Goal: Complete application form

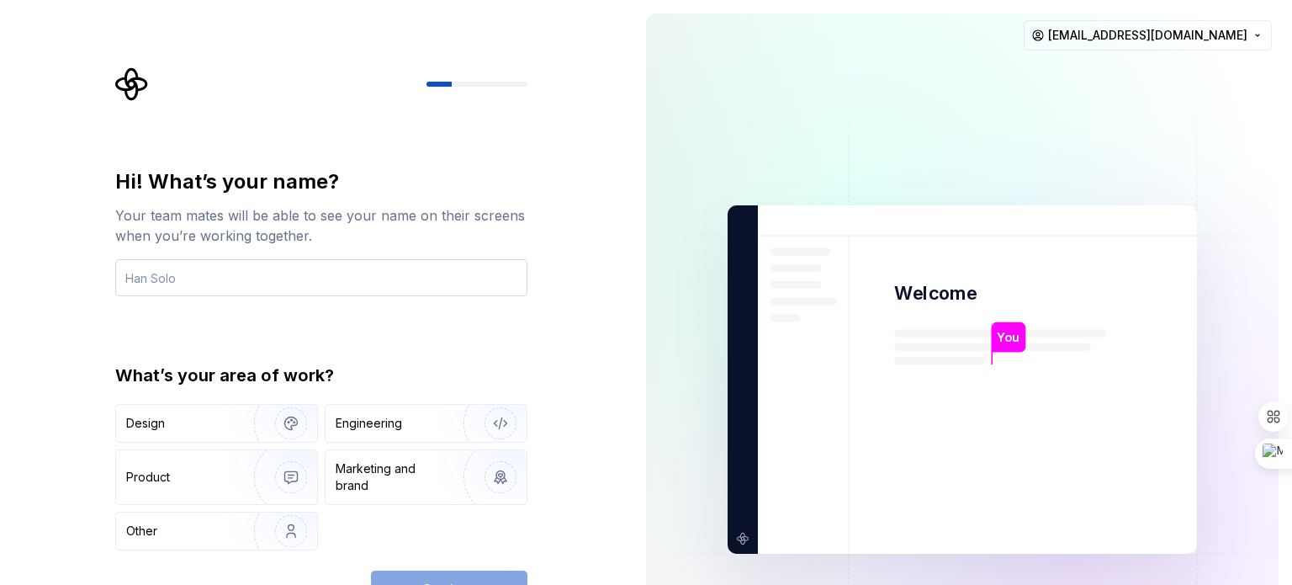
click at [168, 274] on input "text" at bounding box center [321, 277] width 412 height 37
drag, startPoint x: 161, startPoint y: 278, endPoint x: 462, endPoint y: 300, distance: 302.0
click at [462, 300] on div "Hi! What’s your name? Your team mates will be able to see your name on their sc…" at bounding box center [321, 359] width 412 height 382
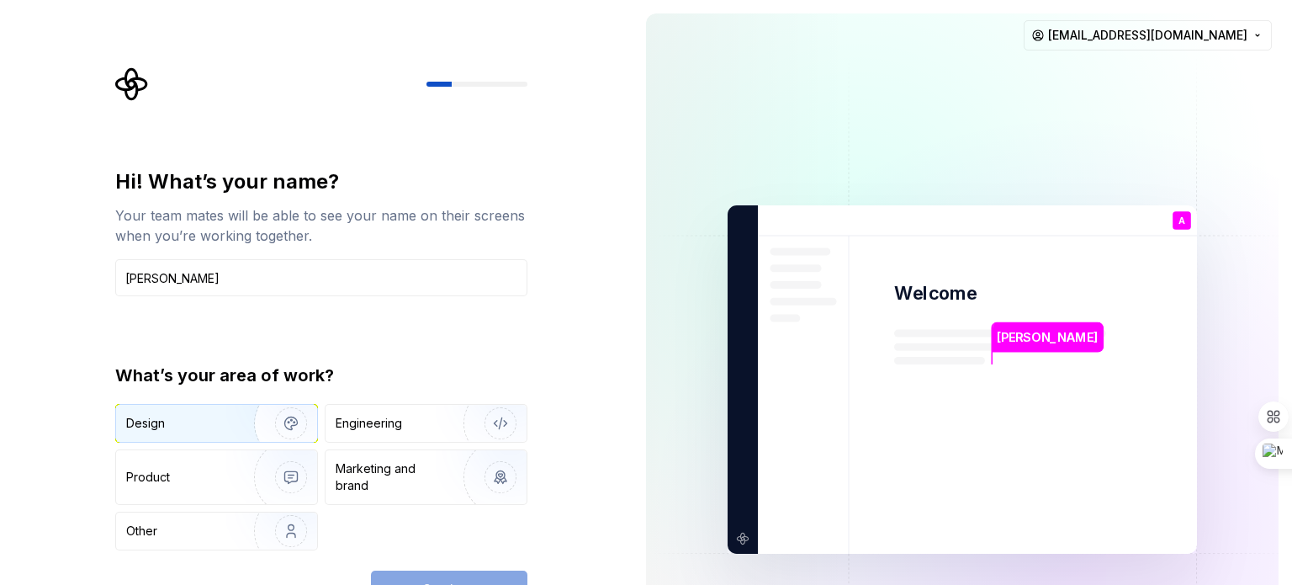
type input "[PERSON_NAME]"
click at [146, 423] on div "Design" at bounding box center [145, 423] width 39 height 17
click at [493, 574] on button "Continue" at bounding box center [449, 588] width 156 height 37
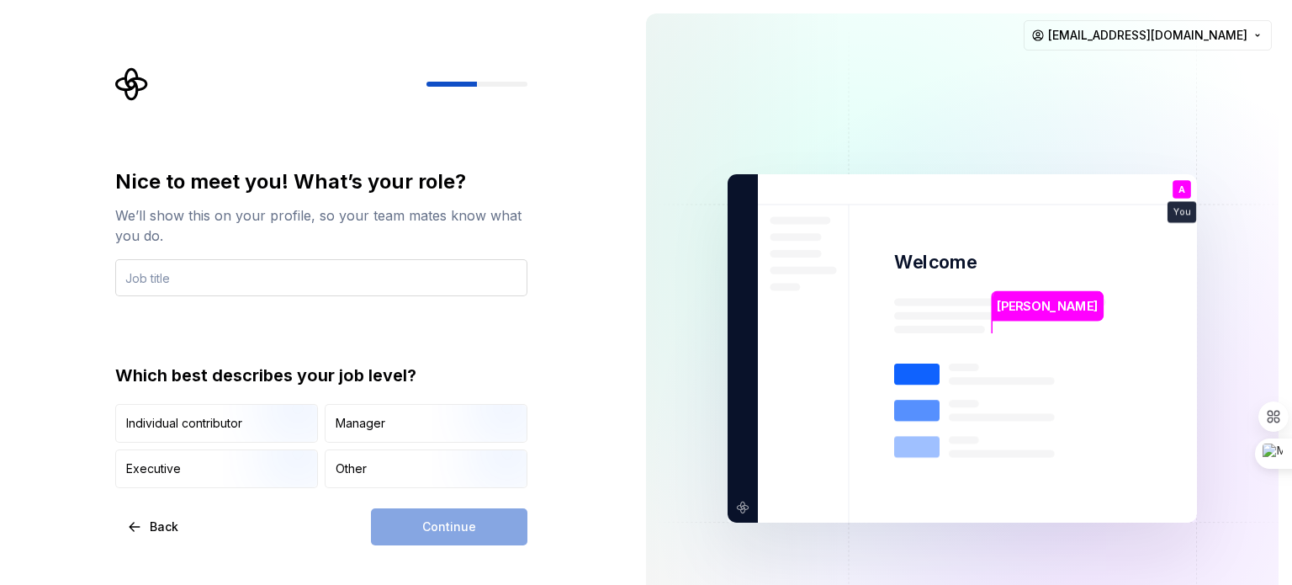
click at [340, 284] on input "text" at bounding box center [321, 277] width 412 height 37
click at [218, 262] on input "text" at bounding box center [321, 277] width 412 height 37
click at [223, 430] on img "button" at bounding box center [277, 444] width 108 height 113
click at [490, 520] on div "Continue" at bounding box center [449, 526] width 156 height 37
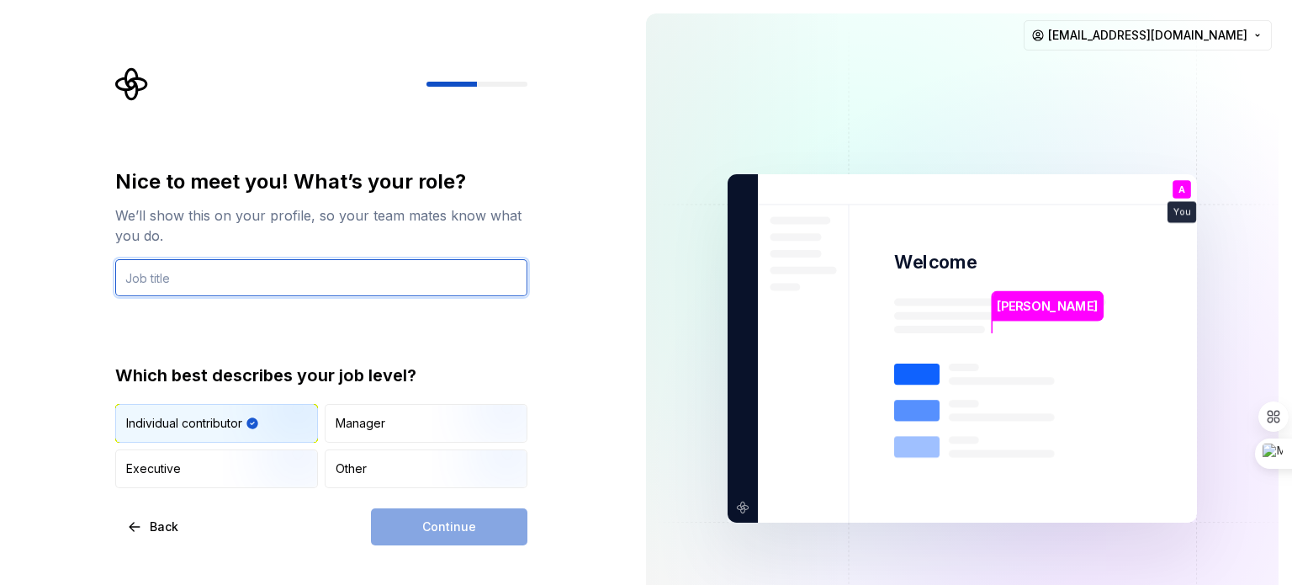
click at [368, 275] on input "text" at bounding box center [321, 277] width 412 height 37
type input "a"
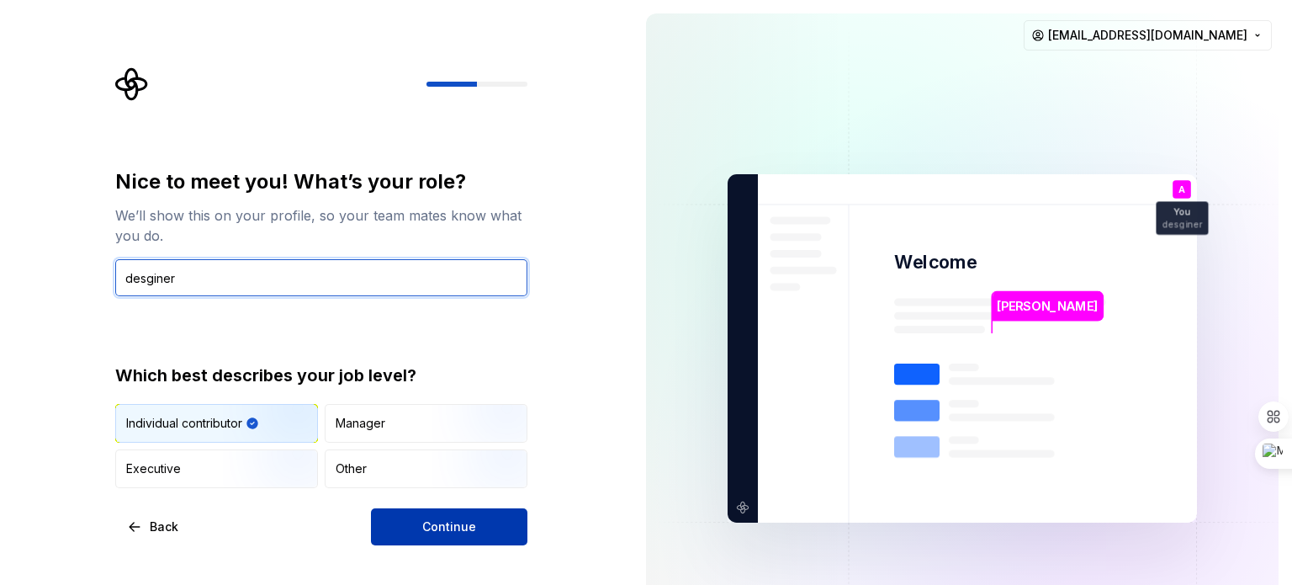
type input "desginer"
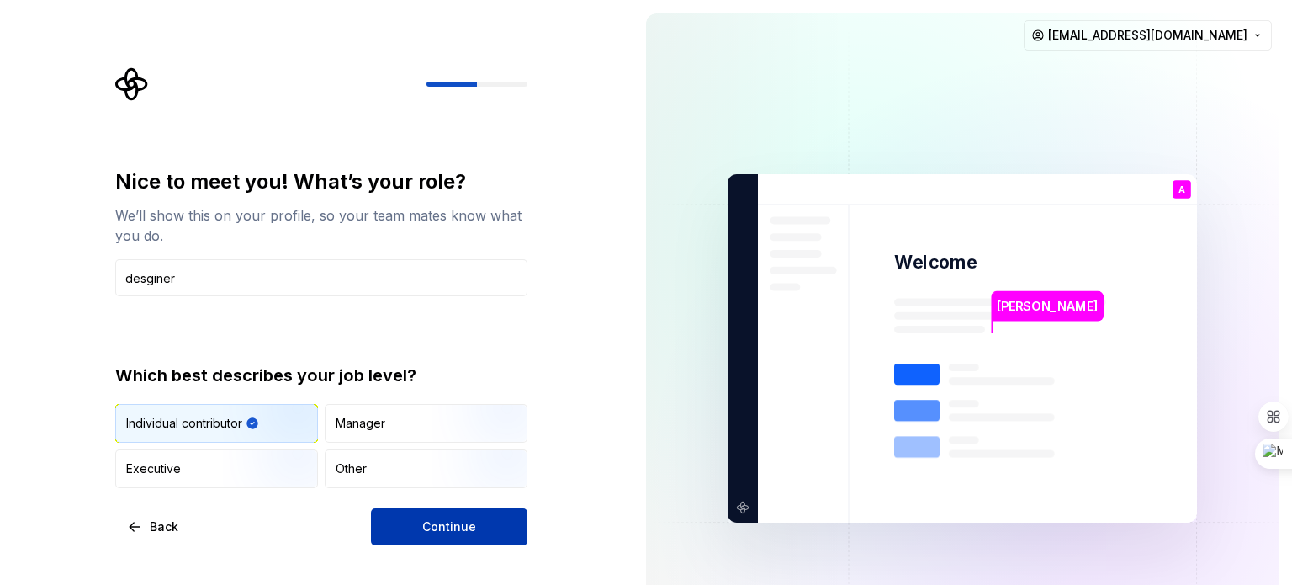
click at [475, 513] on button "Continue" at bounding box center [449, 526] width 156 height 37
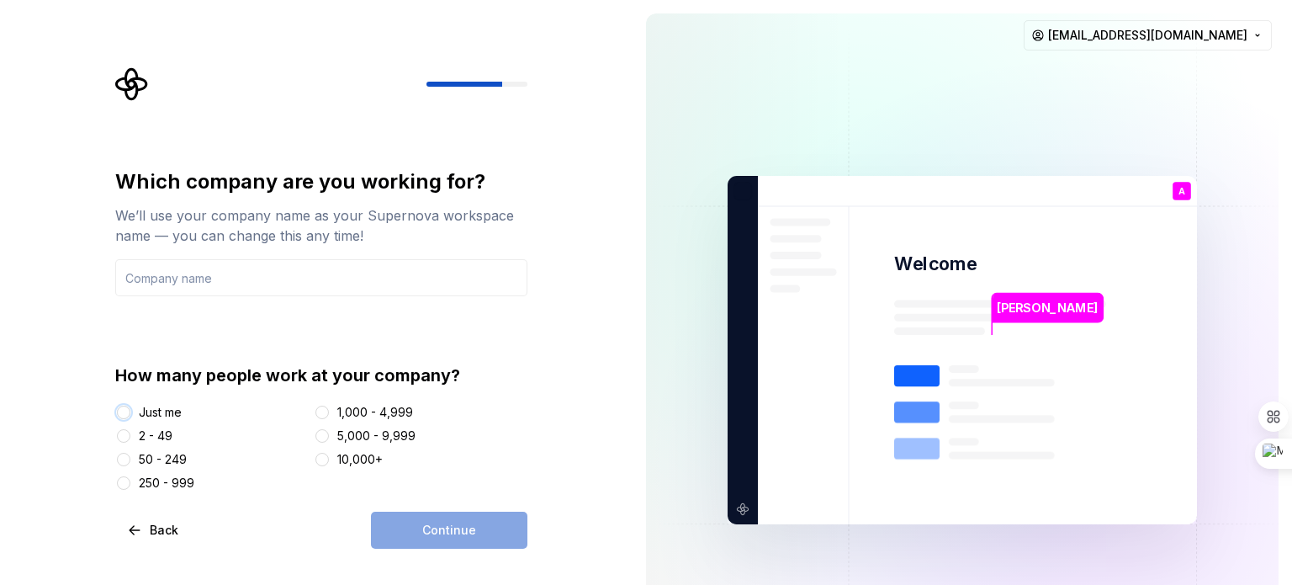
click at [130, 414] on button "Just me" at bounding box center [123, 412] width 13 height 13
click at [454, 528] on div "Continue" at bounding box center [449, 530] width 156 height 37
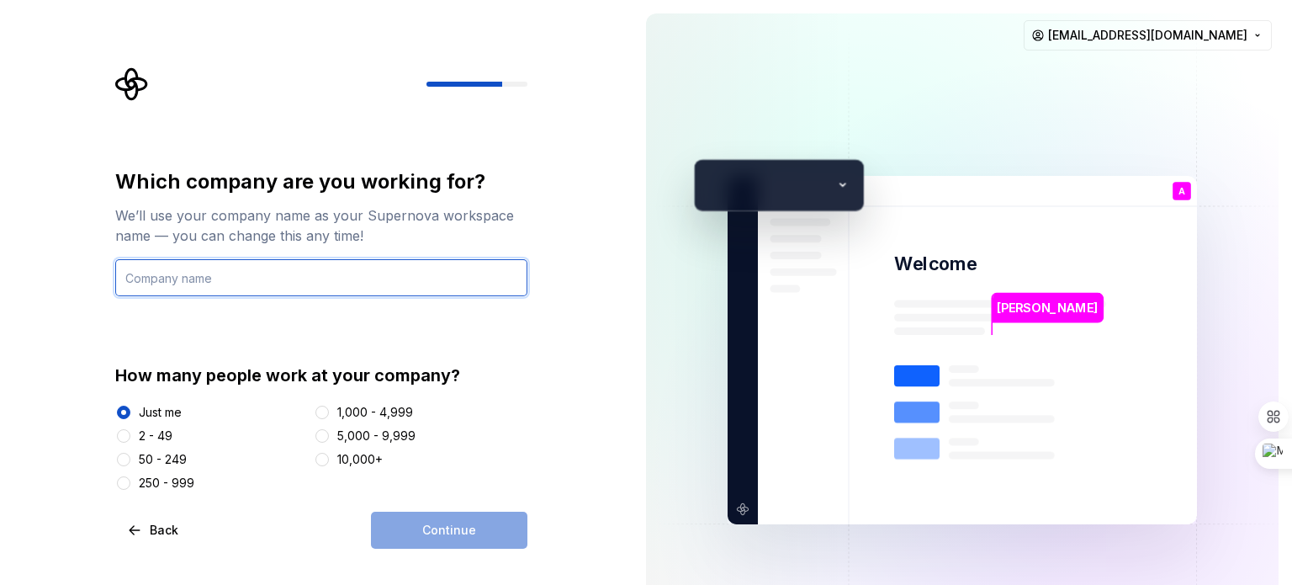
click at [289, 278] on input "text" at bounding box center [321, 277] width 412 height 37
type input "[PERSON_NAME]"
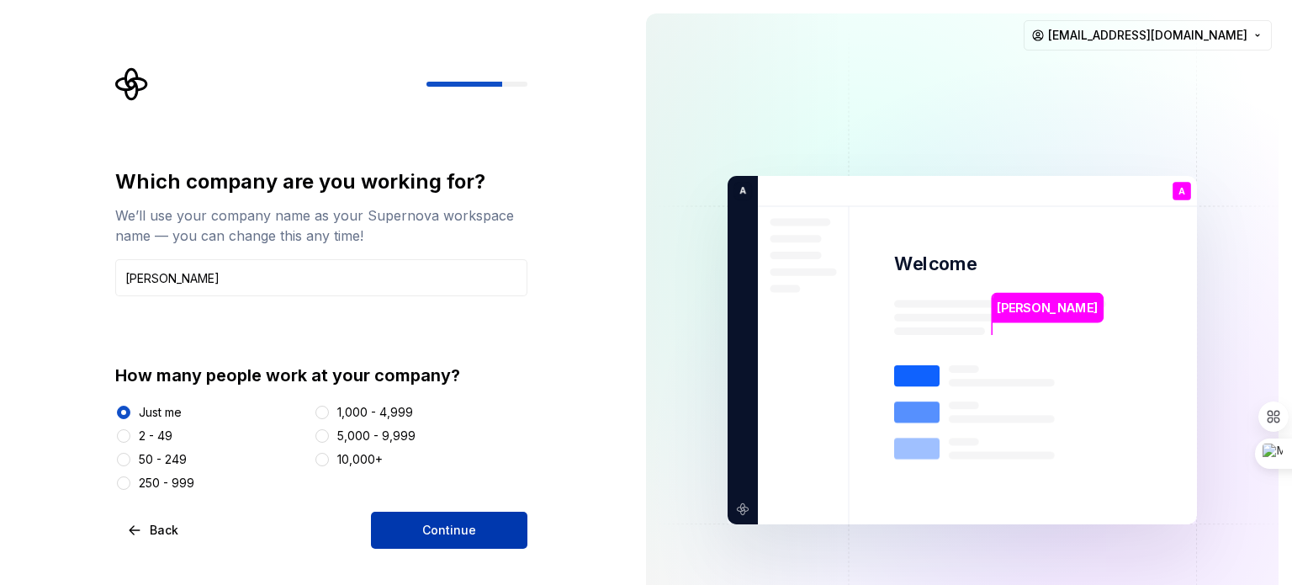
click at [443, 528] on span "Continue" at bounding box center [449, 530] width 54 height 17
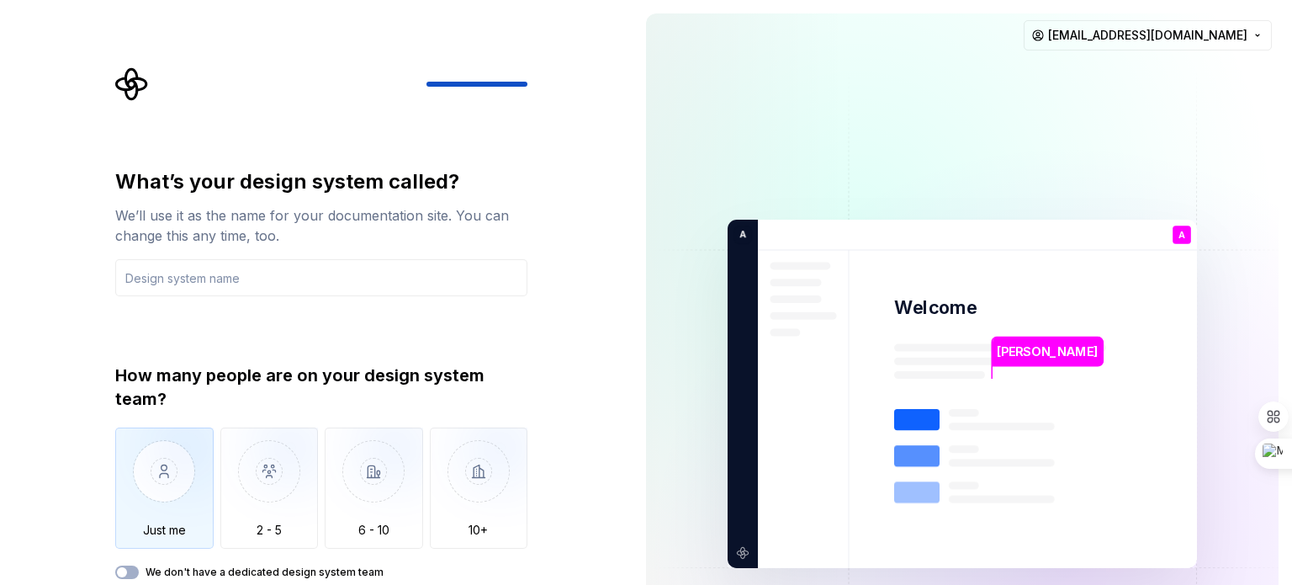
click at [189, 446] on img "button" at bounding box center [164, 483] width 98 height 113
click at [128, 574] on icon "button" at bounding box center [121, 572] width 13 height 10
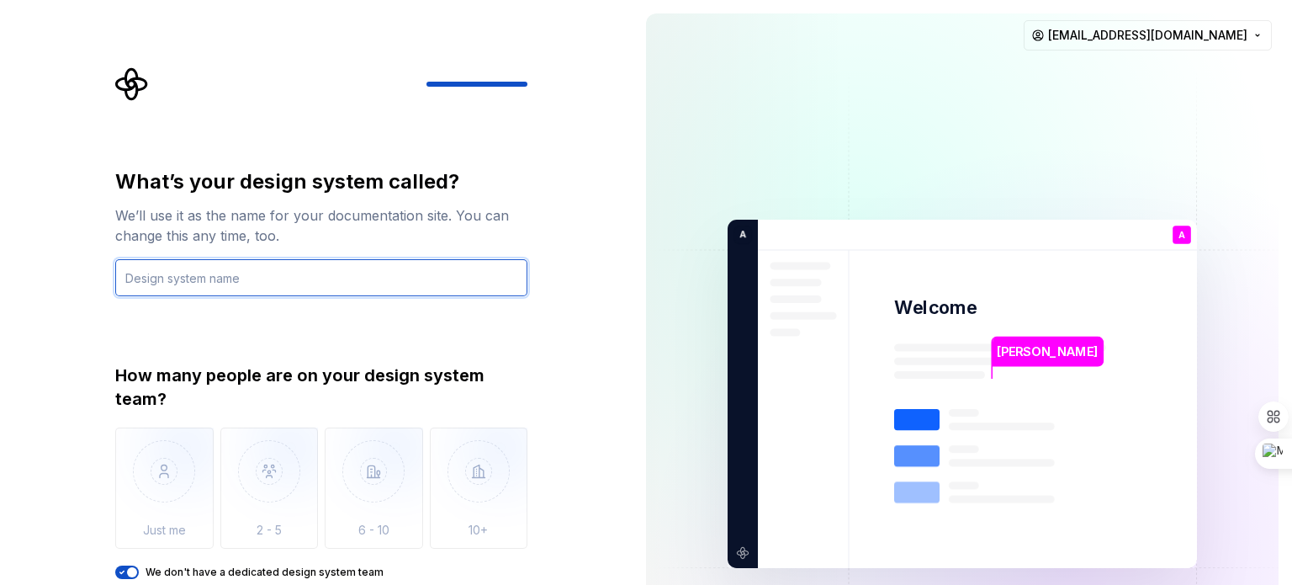
click at [252, 284] on input "text" at bounding box center [321, 277] width 412 height 37
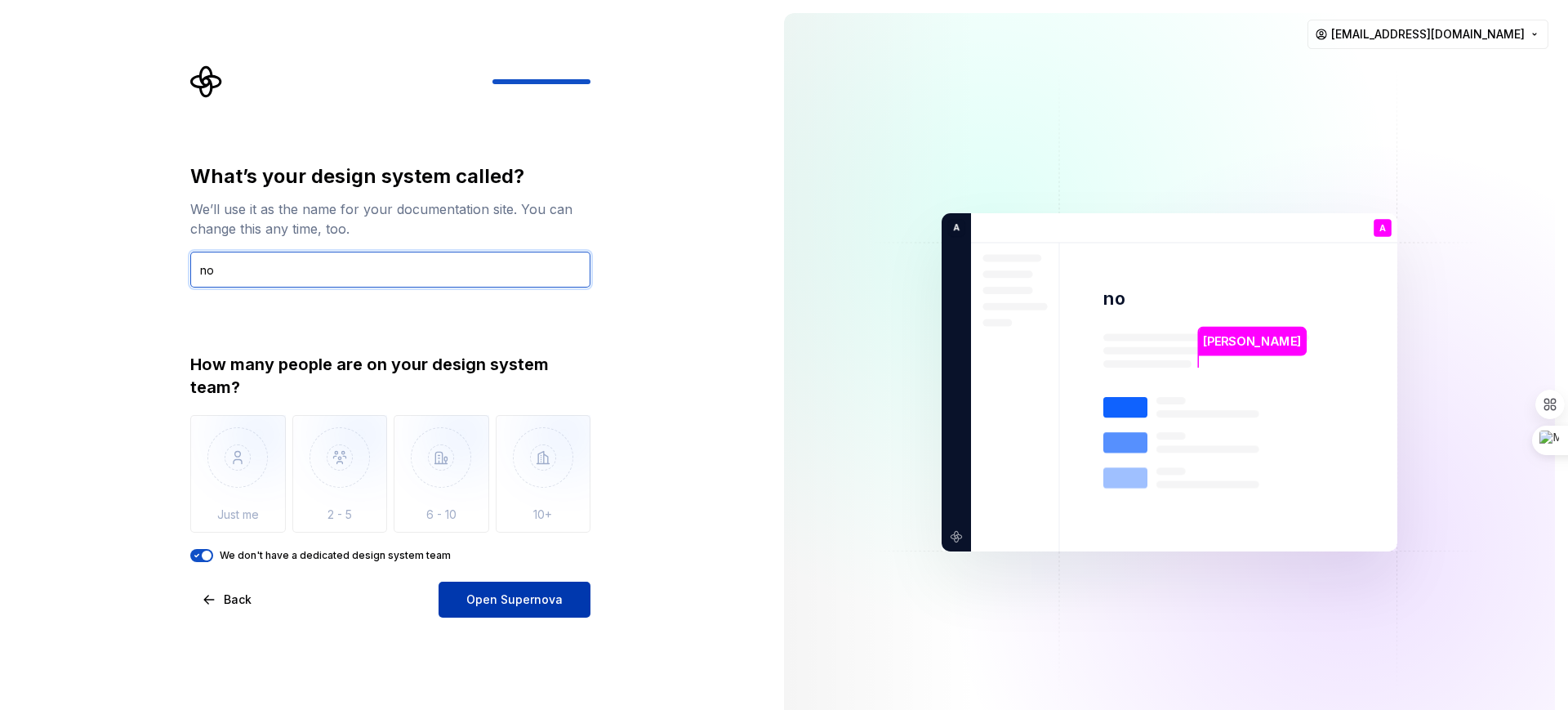
type input "no"
click at [527, 567] on button "Open Supernova" at bounding box center [515, 599] width 151 height 36
